Goal: Navigation & Orientation: Find specific page/section

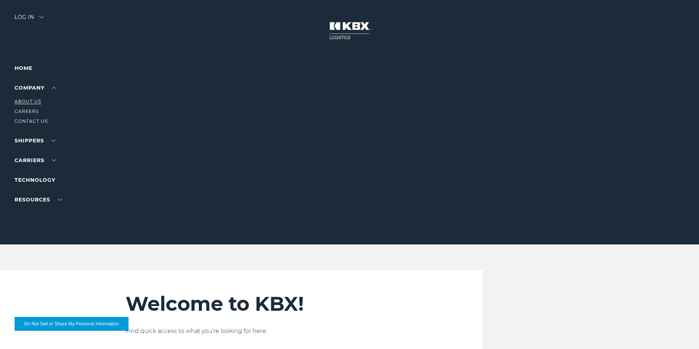
click at [34, 101] on link "About Us" at bounding box center [28, 101] width 27 height 5
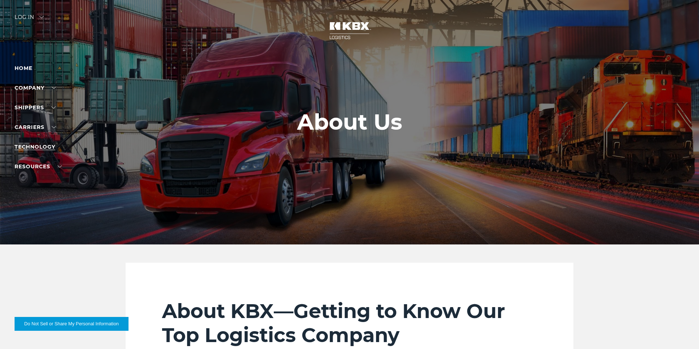
click at [40, 148] on link "Technology" at bounding box center [35, 146] width 41 height 7
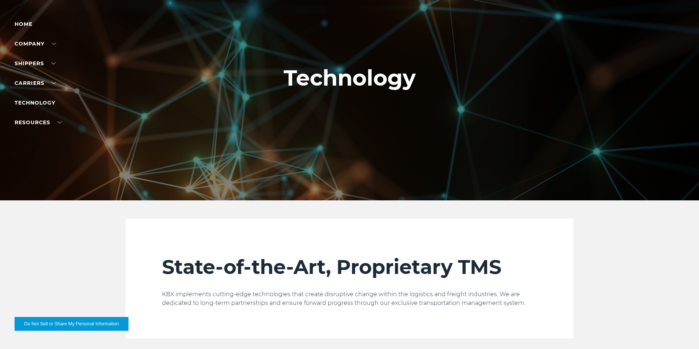
scroll to position [40, 0]
